Goal: Check status: Check status

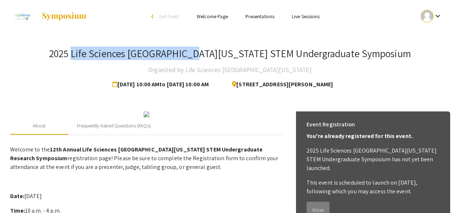
drag, startPoint x: 112, startPoint y: 57, endPoint x: 225, endPoint y: 47, distance: 113.2
click at [225, 47] on h3 "2025 Life Sciences [GEOGRAPHIC_DATA][US_STATE] STEM Undergraduate Symposium" at bounding box center [230, 53] width 362 height 12
copy h3 "Life Sciences [GEOGRAPHIC_DATA][US_STATE]"
click at [433, 11] on div "keyboard_arrow_down" at bounding box center [431, 16] width 25 height 16
click at [426, 55] on button "My Submissions" at bounding box center [435, 53] width 45 height 17
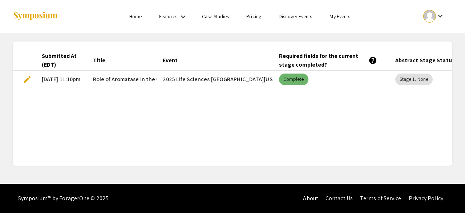
click at [290, 83] on mat-chip "Complete" at bounding box center [293, 79] width 29 height 12
click at [300, 76] on mat-chip "Complete" at bounding box center [293, 79] width 29 height 12
click at [419, 78] on mat-chip "Stage 1, None" at bounding box center [413, 79] width 37 height 12
click at [427, 78] on mat-chip "Stage 1, None" at bounding box center [413, 79] width 37 height 12
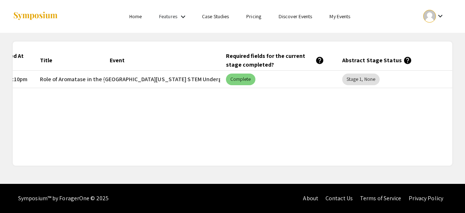
scroll to position [0, 60]
drag, startPoint x: 109, startPoint y: 75, endPoint x: 215, endPoint y: 79, distance: 105.5
click at [215, 79] on mat-cell "2025 Life Sciences [GEOGRAPHIC_DATA][US_STATE] STEM Undergraduate Symposium" at bounding box center [162, 79] width 116 height 17
copy mat-cell "2025 Life Sciences [GEOGRAPHIC_DATA][US_STATE] STEM Undergraduate Symposium"
